Goal: Find specific page/section: Find specific page/section

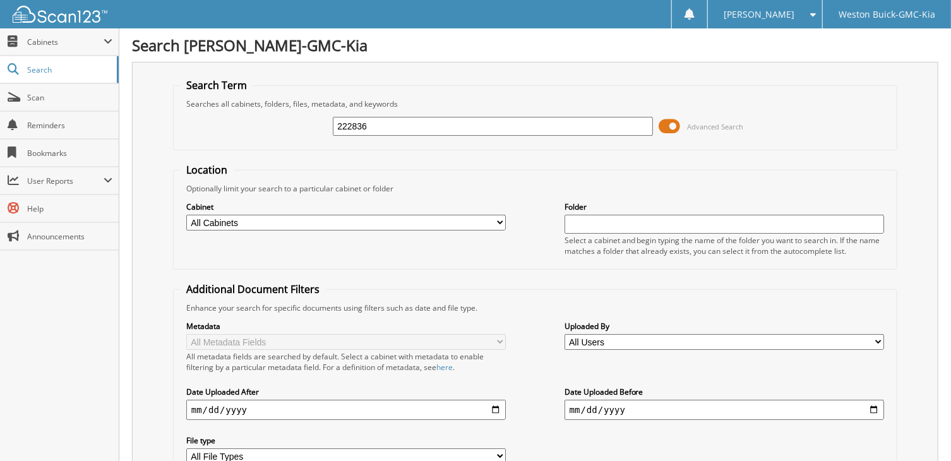
type input "222836"
type input "727805"
click at [488, 217] on select "All Cabinets ACCOUNTS PAYABLE CTP DEAD DEALS PARTS INVOICE RESERVES SERVICE CON…" at bounding box center [346, 223] width 320 height 16
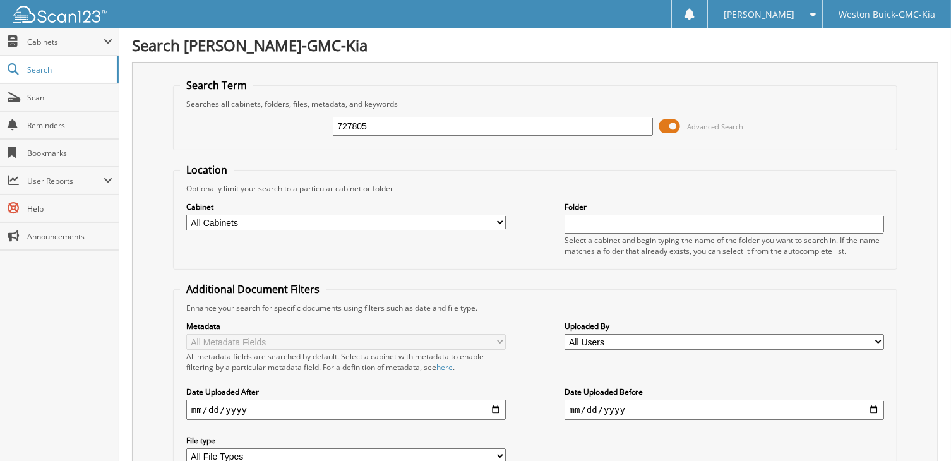
select select "22543"
click at [186, 215] on select "All Cabinets ACCOUNTS PAYABLE CTP DEAD DEALS PARTS INVOICE RESERVES SERVICE CON…" at bounding box center [346, 223] width 320 height 16
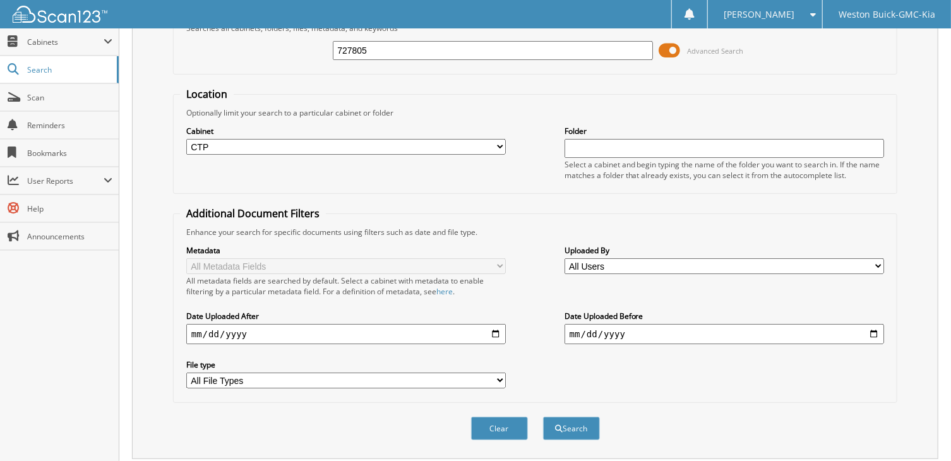
scroll to position [145, 0]
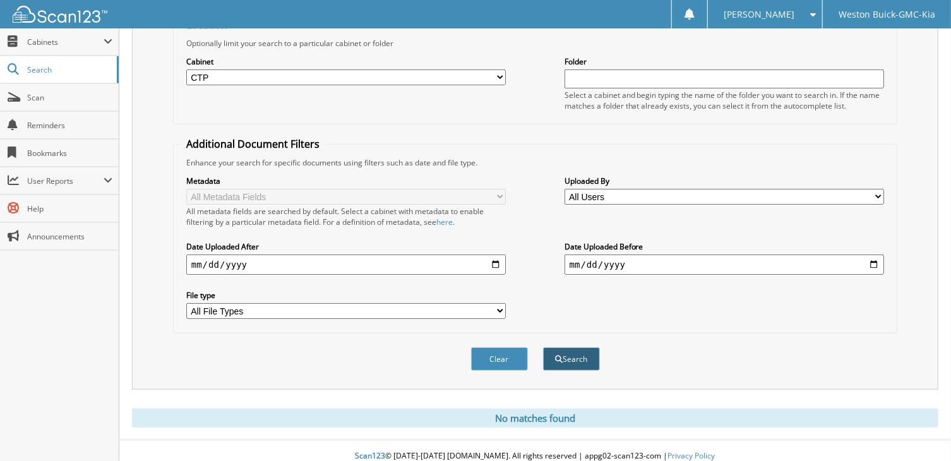
click at [581, 351] on button "Search" at bounding box center [571, 358] width 57 height 23
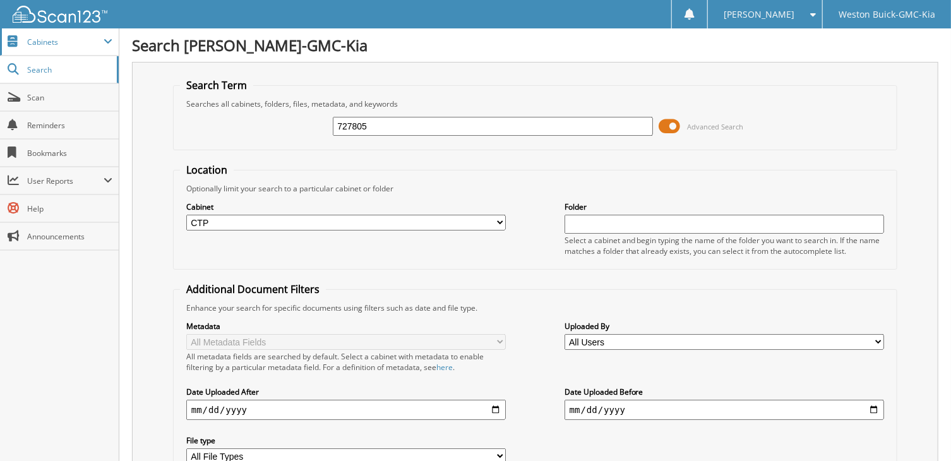
click at [109, 44] on span at bounding box center [108, 42] width 9 height 10
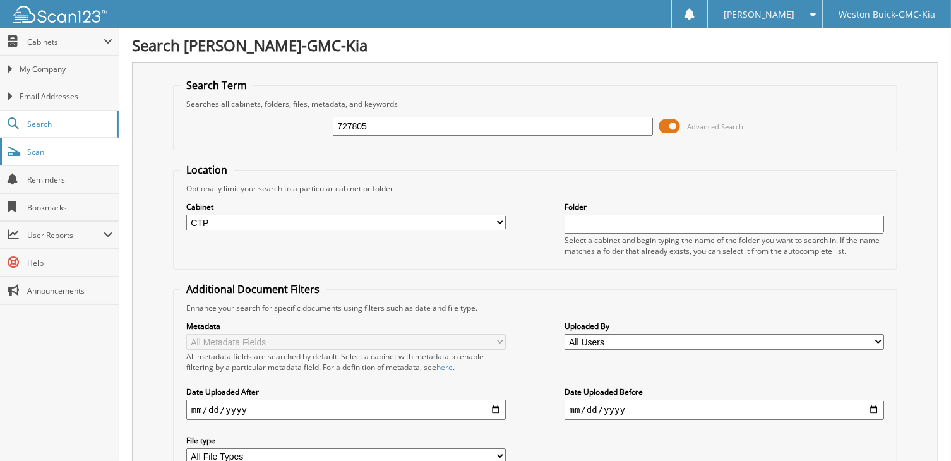
click at [35, 152] on span "Scan" at bounding box center [69, 152] width 85 height 11
